Goal: Information Seeking & Learning: Compare options

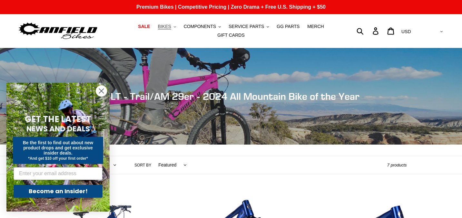
click at [168, 28] on span "BIKES" at bounding box center [164, 26] width 13 height 5
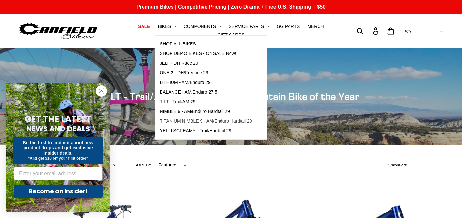
click at [168, 121] on span "TITANIUM NIMBLE 9 - AM/Enduro Hardtail 29" at bounding box center [206, 121] width 92 height 5
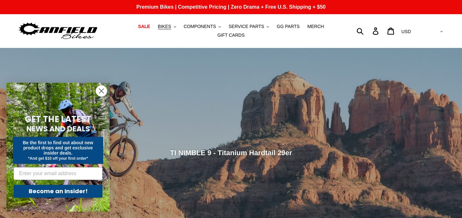
click at [102, 90] on circle "Close dialog" at bounding box center [101, 91] width 11 height 11
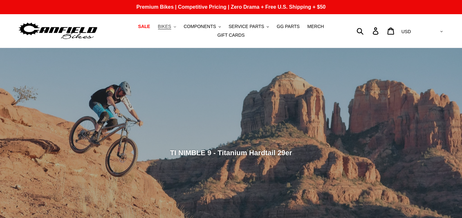
click at [164, 30] on button "BIKES .cls-1{fill:#231f20}" at bounding box center [167, 26] width 25 height 9
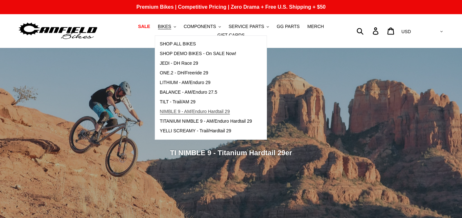
click at [202, 110] on span "NIMBLE 9 - AM/Enduro Hardtail 29" at bounding box center [195, 111] width 70 height 5
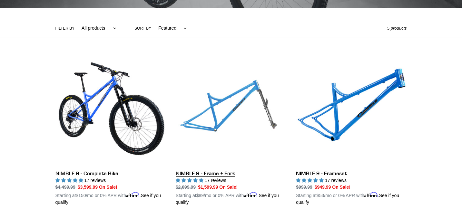
scroll to position [148, 0]
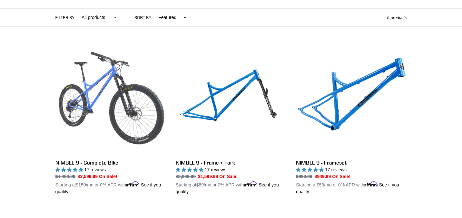
click at [108, 111] on link "NIMBLE 9 - Complete Bike" at bounding box center [110, 120] width 111 height 151
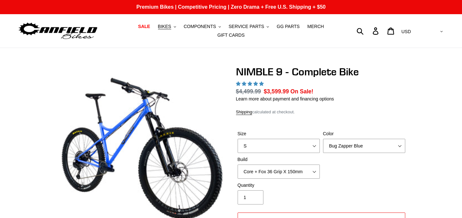
select select "highest-rating"
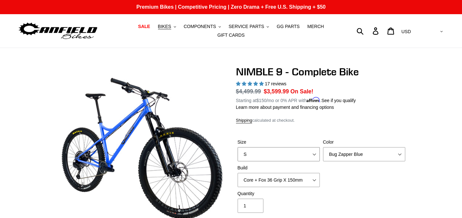
click at [274, 154] on select "S M L XL" at bounding box center [279, 154] width 82 height 14
select select "L"
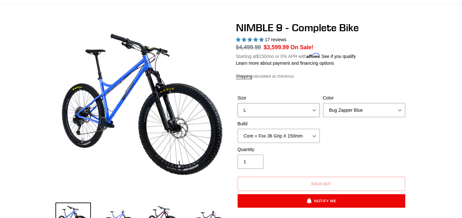
scroll to position [44, 0]
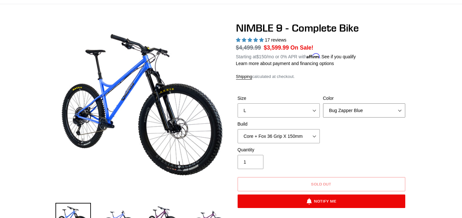
click at [348, 115] on select "Bug Zapper Blue Purple Haze - Sold Out Galaxy Black" at bounding box center [364, 111] width 82 height 14
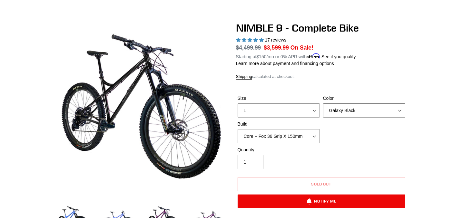
click at [344, 107] on select "Bug Zapper Blue Purple Haze - Sold Out Galaxy Black" at bounding box center [364, 111] width 82 height 14
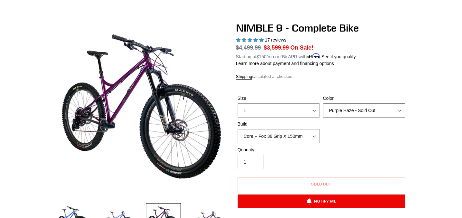
click at [343, 110] on select "Bug Zapper Blue Purple Haze - Sold Out Galaxy Black" at bounding box center [364, 111] width 82 height 14
select select "Galaxy Black"
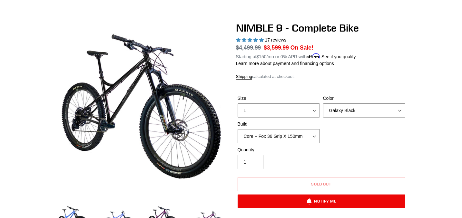
click at [298, 141] on select "Core + Fox 36 Grip X 150mm Pro + Fox 36 Grip X 150mm Core + RockShox Lyrik Ulti…" at bounding box center [279, 136] width 82 height 14
click at [296, 135] on select "Core + Fox 36 Grip X 150mm Pro + Fox 36 Grip X 150mm Core + RockShox Lyrik Ulti…" at bounding box center [279, 136] width 82 height 14
select select "Core + Fox 36 Grip X 150mm"
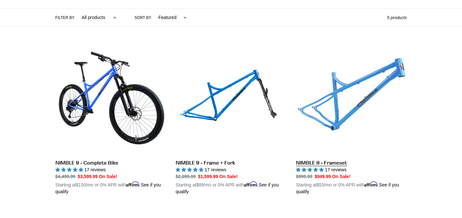
click at [352, 101] on link "NIMBLE 9 - Frameset" at bounding box center [351, 120] width 111 height 151
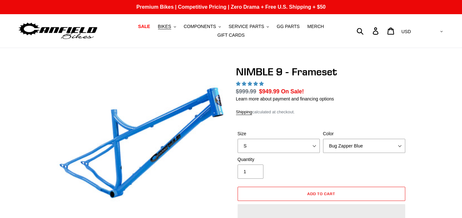
select select "highest-rating"
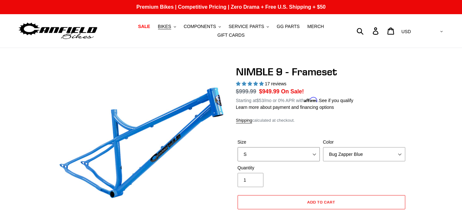
click at [311, 151] on select "S M L XL" at bounding box center [279, 154] width 82 height 14
select select "L"
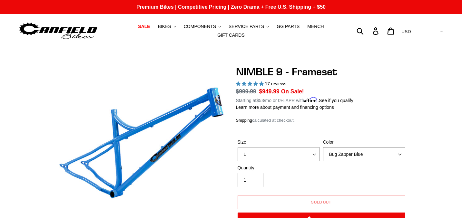
click at [335, 156] on select "Bug Zapper Blue Purple Haze -Sold Out Galaxy Black" at bounding box center [364, 154] width 82 height 14
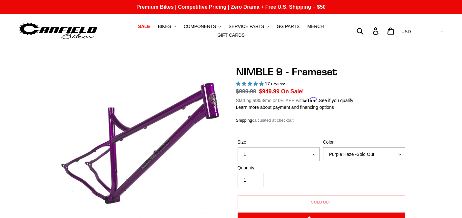
click at [337, 158] on select "Bug Zapper Blue Purple Haze -Sold Out Galaxy Black" at bounding box center [364, 154] width 82 height 14
select select "Galaxy Black"
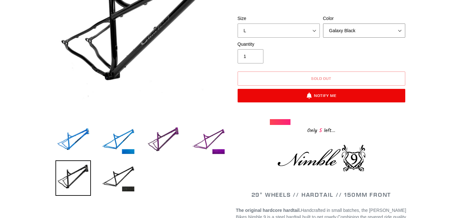
scroll to position [141, 0]
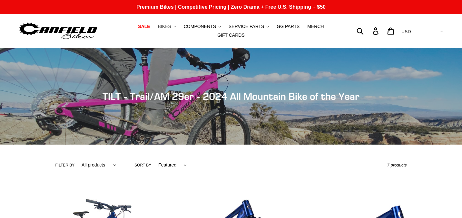
click at [168, 26] on span "BIKES" at bounding box center [164, 26] width 13 height 5
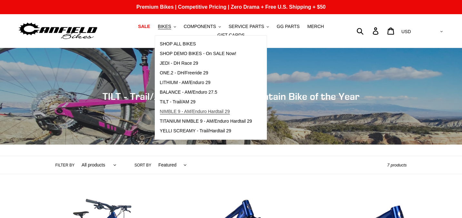
click at [176, 111] on span "NIMBLE 9 - AM/Enduro Hardtail 29" at bounding box center [195, 111] width 70 height 5
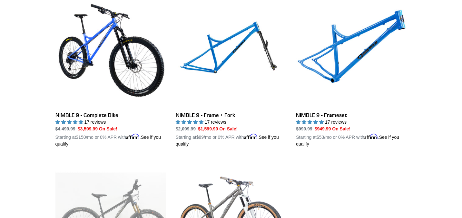
scroll to position [194, 0]
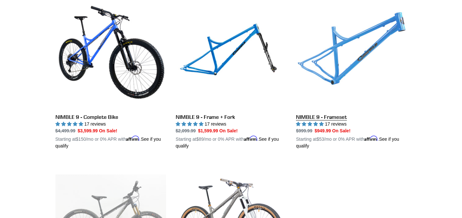
click at [321, 66] on link "NIMBLE 9 - Frameset" at bounding box center [351, 74] width 111 height 151
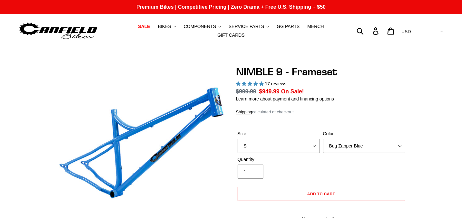
select select "highest-rating"
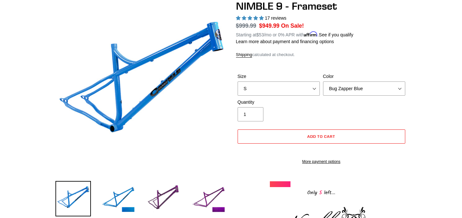
scroll to position [103, 0]
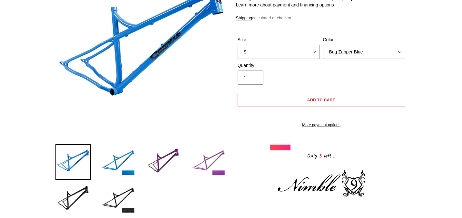
click at [217, 159] on img at bounding box center [208, 162] width 35 height 35
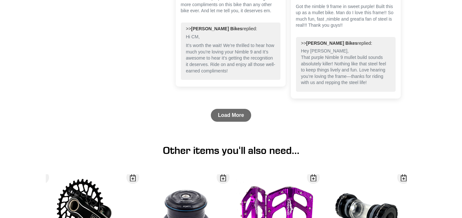
scroll to position [1499, 0]
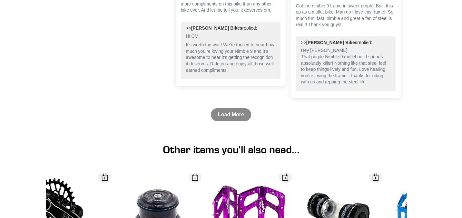
click at [233, 121] on link "Load More" at bounding box center [231, 114] width 40 height 13
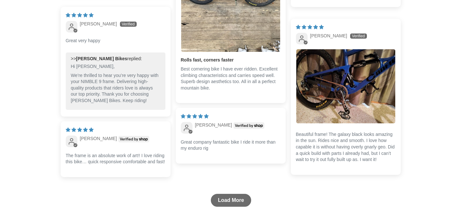
scroll to position [1715, 0]
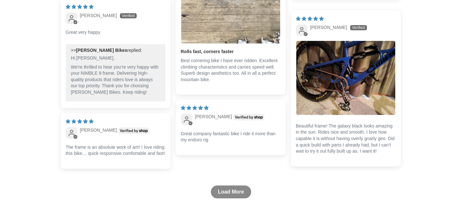
click at [221, 199] on link "Load More" at bounding box center [231, 192] width 40 height 13
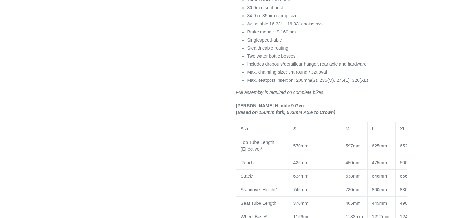
scroll to position [0, 0]
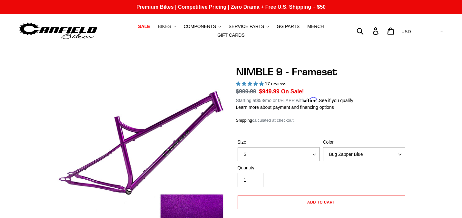
click at [167, 30] on button "BIKES .cls-1{fill:#231f20}" at bounding box center [167, 26] width 25 height 9
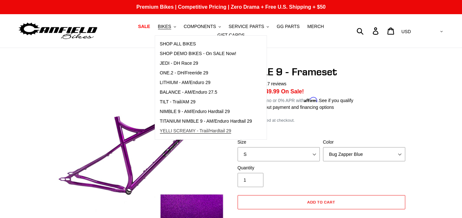
click at [195, 133] on span "YELLI SCREAMY - Trail/Hardtail 29" at bounding box center [196, 130] width 72 height 5
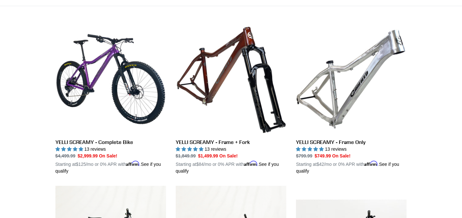
scroll to position [177, 0]
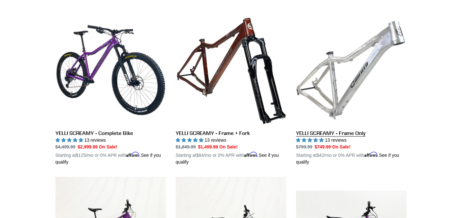
click at [318, 95] on link "YELLI SCREAMY - Frame Only" at bounding box center [351, 90] width 111 height 151
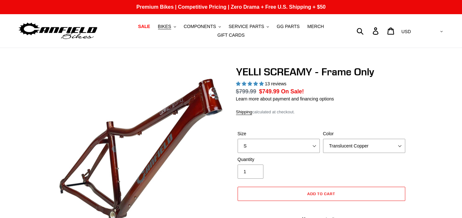
select select "highest-rating"
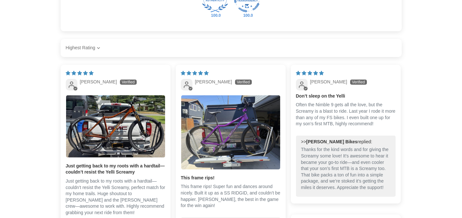
scroll to position [981, 0]
